Goal: Information Seeking & Learning: Learn about a topic

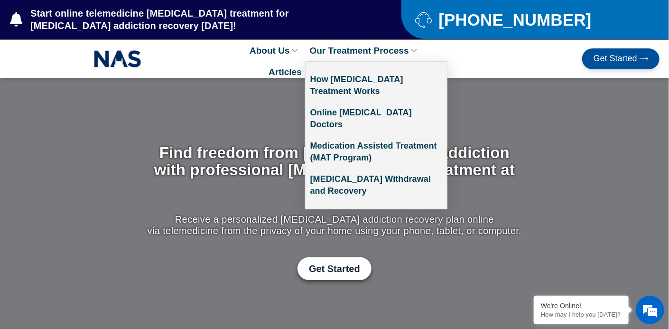
click at [379, 44] on link "Our Treatment Process" at bounding box center [364, 50] width 119 height 21
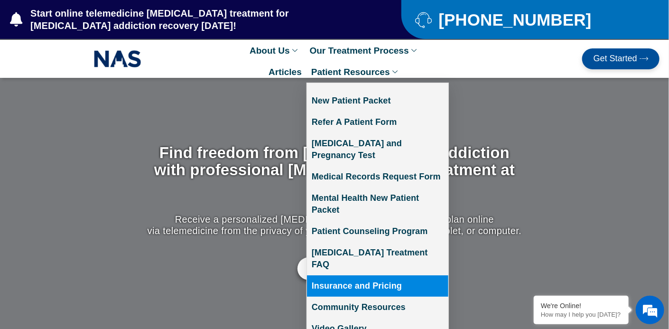
click at [393, 275] on link "Insurance and Pricing" at bounding box center [377, 285] width 141 height 21
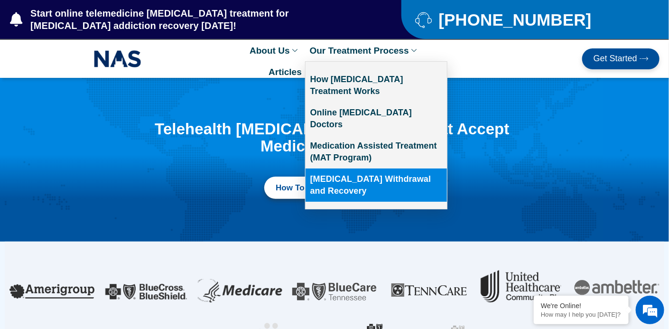
click at [362, 168] on link "[MEDICAL_DATA] Withdrawal and Recovery" at bounding box center [376, 184] width 141 height 33
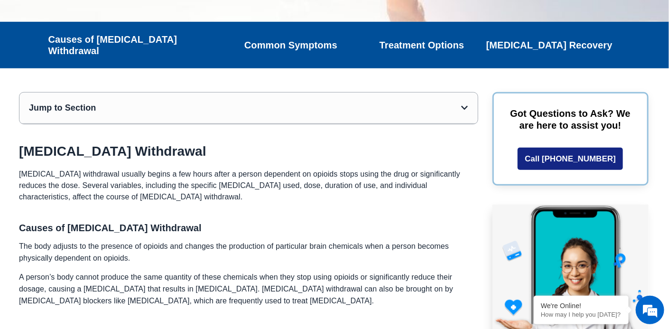
scroll to position [237, 0]
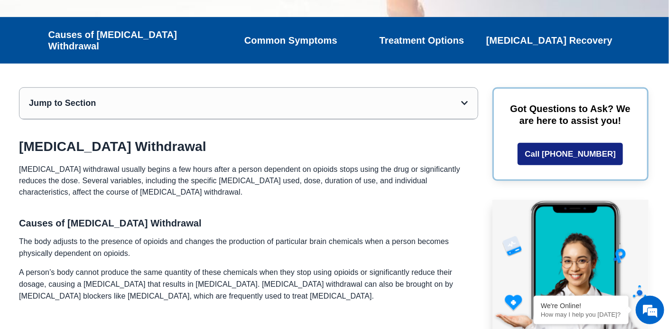
click at [466, 99] on icon "Open table of contents" at bounding box center [464, 103] width 7 height 8
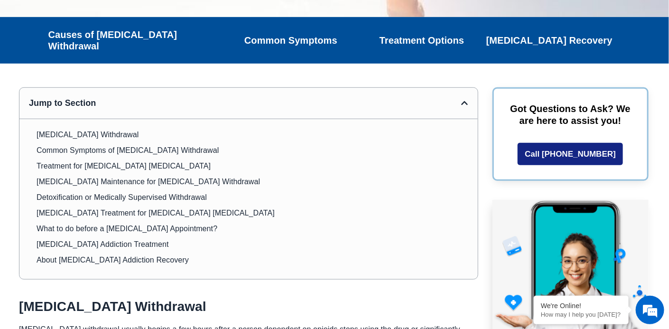
scroll to position [0, 0]
click at [113, 238] on link "[MEDICAL_DATA] Addiction Treatment" at bounding box center [103, 244] width 132 height 12
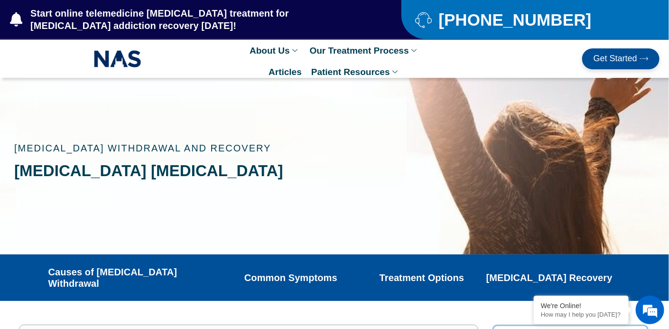
click at [623, 54] on span "Get Started" at bounding box center [616, 58] width 44 height 9
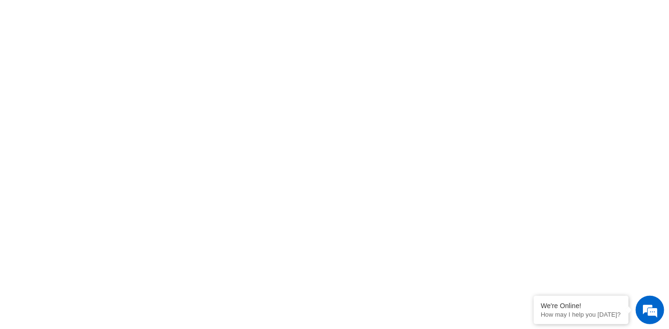
scroll to position [569, 0]
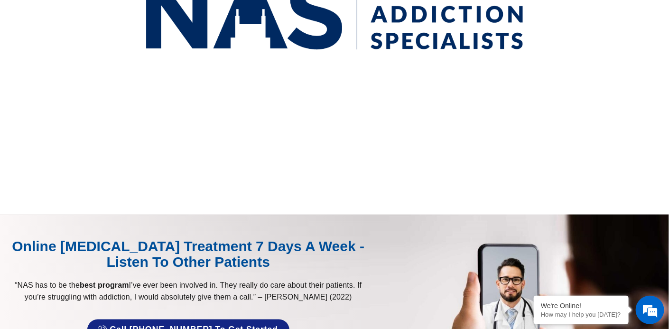
scroll to position [231, 0]
